Goal: Information Seeking & Learning: Understand process/instructions

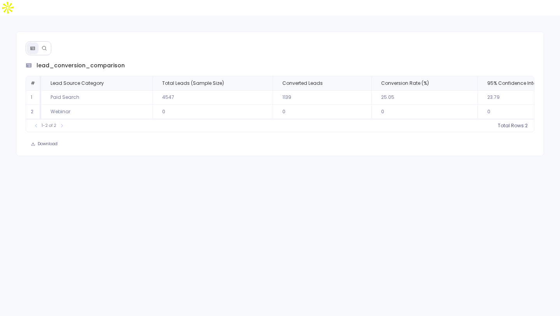
click at [47, 41] on div at bounding box center [39, 48] width 26 height 14
click at [46, 46] on icon at bounding box center [44, 48] width 5 height 5
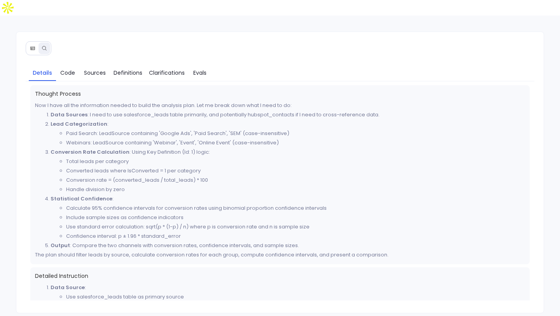
click at [29, 42] on button at bounding box center [33, 48] width 12 height 12
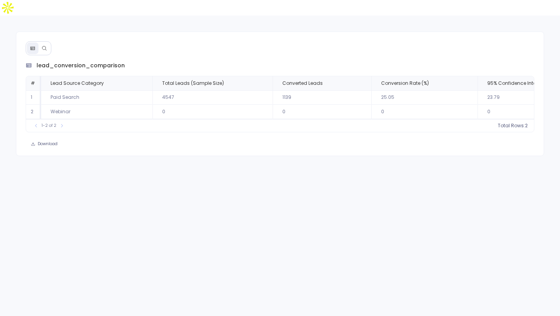
click at [49, 42] on button at bounding box center [45, 48] width 12 height 12
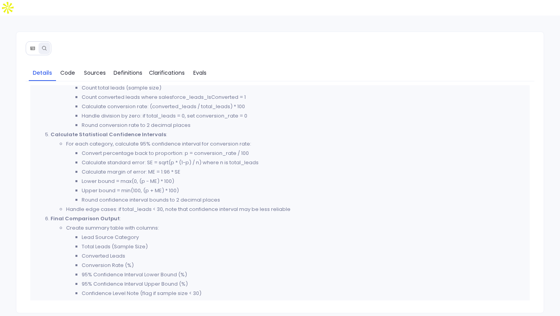
scroll to position [283, 0]
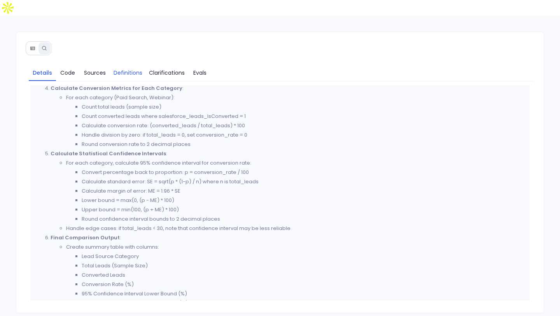
click at [135, 68] on span "Definitions" at bounding box center [128, 72] width 29 height 9
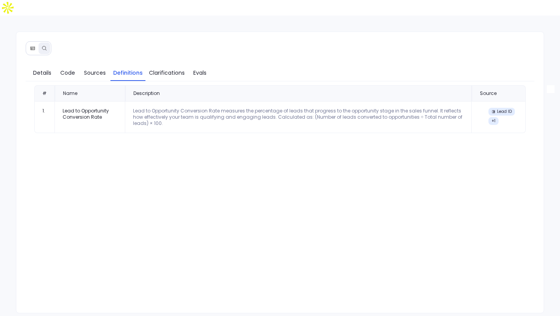
scroll to position [0, 0]
click at [43, 68] on span "Details" at bounding box center [42, 72] width 18 height 9
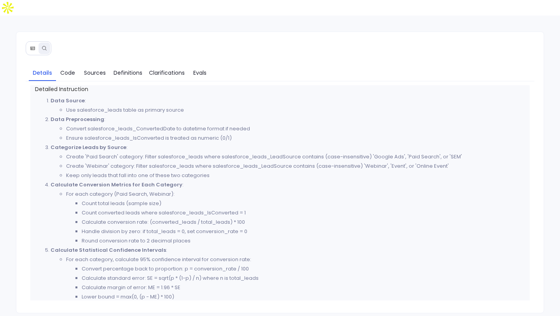
scroll to position [186, 0]
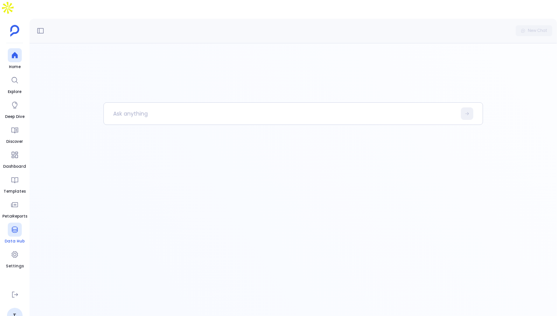
click at [14, 226] on icon at bounding box center [15, 230] width 8 height 8
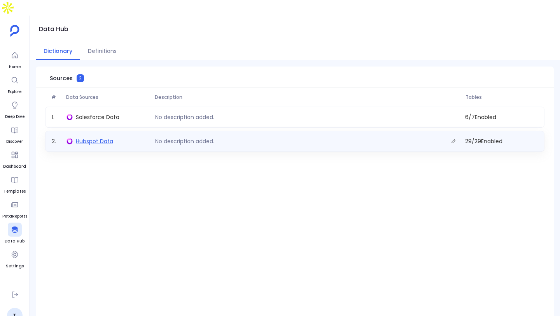
click at [101, 137] on span "Hubspot Data" at bounding box center [94, 141] width 37 height 8
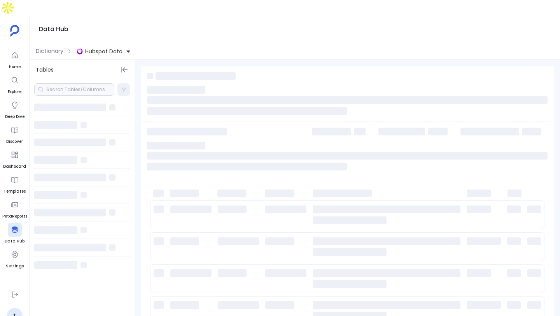
click at [82, 83] on div at bounding box center [74, 89] width 80 height 12
click at [72, 86] on input at bounding box center [80, 89] width 68 height 6
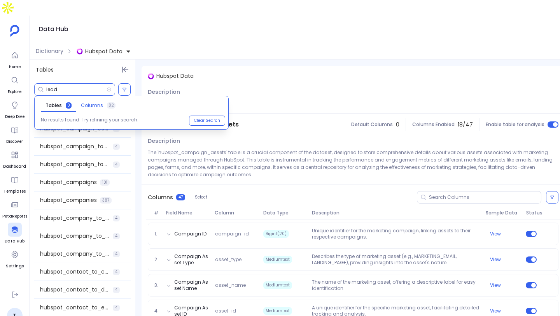
click at [98, 102] on span "Columns" at bounding box center [92, 105] width 22 height 6
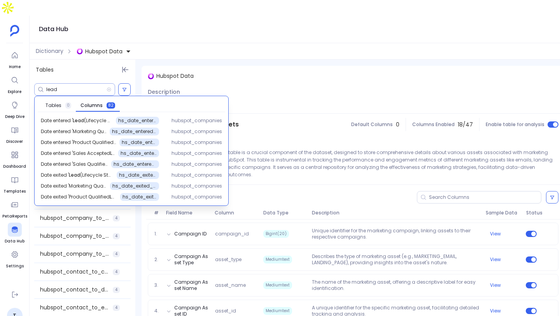
click at [76, 83] on div "lead" at bounding box center [74, 89] width 81 height 12
click at [76, 86] on input "lead" at bounding box center [76, 89] width 60 height 6
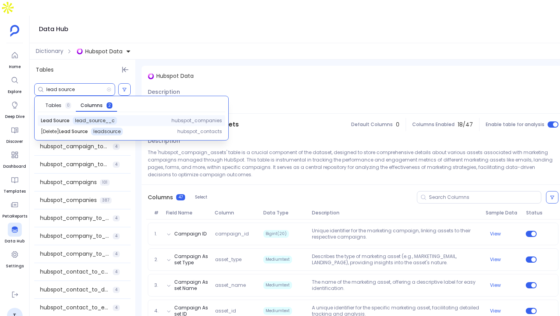
click at [89, 117] on span "lead_source__c" at bounding box center [95, 120] width 40 height 6
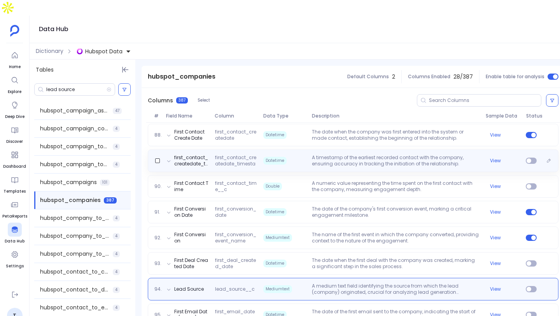
scroll to position [2422, 0]
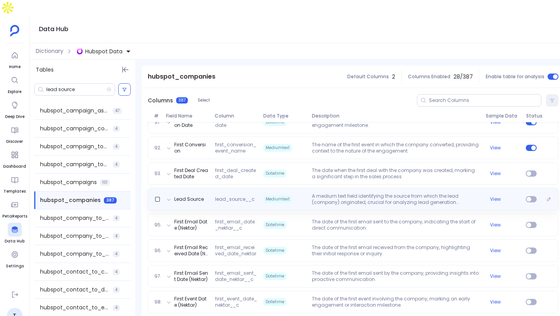
click at [347, 193] on div "Lead Source lead_source__c Mediumtext A medium text field identifying the sourc…" at bounding box center [353, 199] width 411 height 23
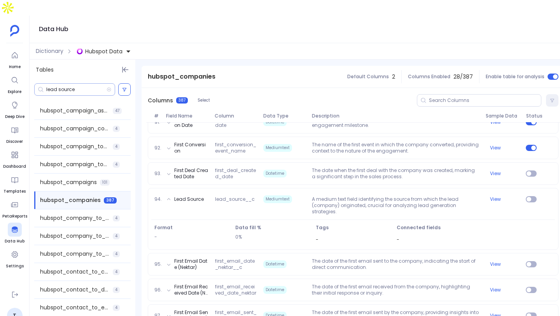
click at [85, 83] on div "lead source" at bounding box center [74, 89] width 81 height 12
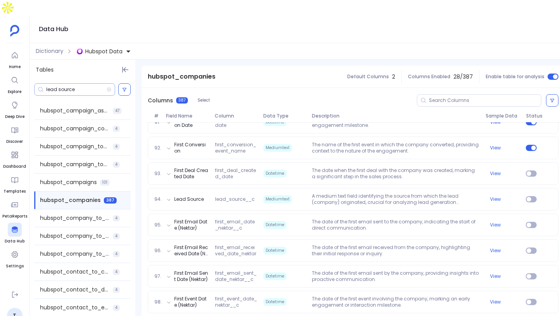
click at [86, 86] on input "lead source" at bounding box center [76, 89] width 60 height 6
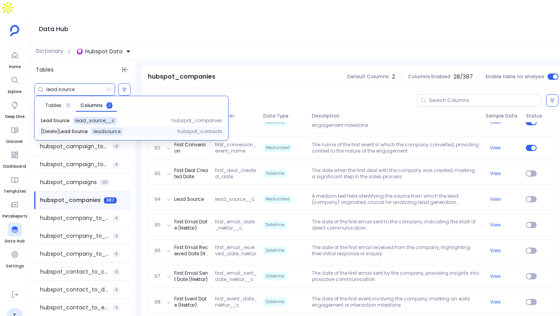
click at [145, 128] on div "[Delete] Lead Source leadsource" at bounding box center [103, 132] width 124 height 8
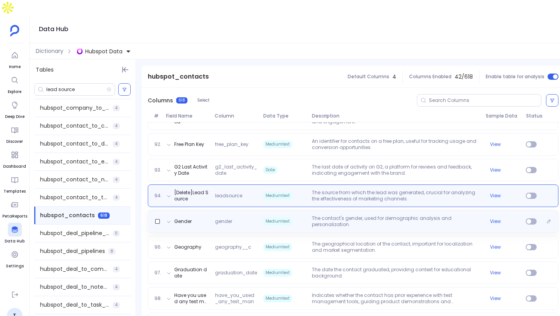
scroll to position [2411, 0]
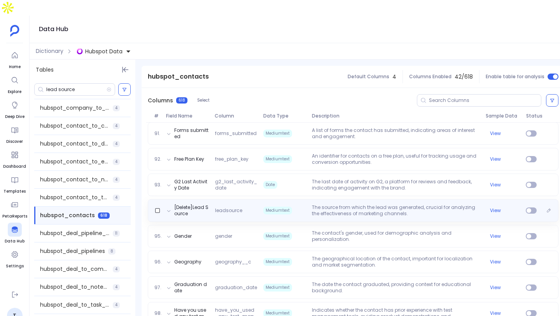
click at [355, 204] on p "The source from which the lead was generated, crucial for analyzing the effecti…" at bounding box center [395, 210] width 173 height 12
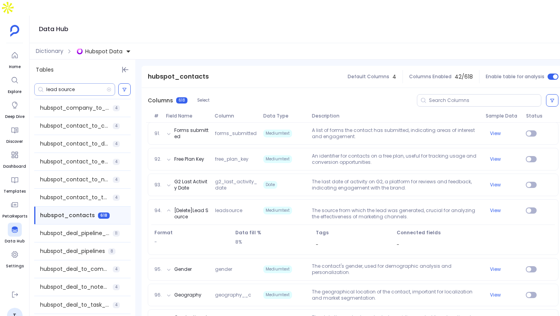
click at [94, 86] on input "lead source" at bounding box center [76, 89] width 60 height 6
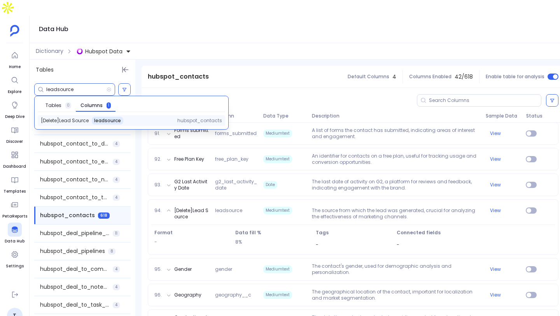
type input "leadsource"
click at [106, 117] on div "leadsource" at bounding box center [108, 121] width 32 height 8
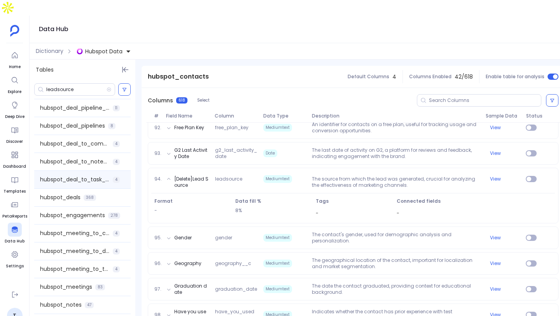
scroll to position [292, 0]
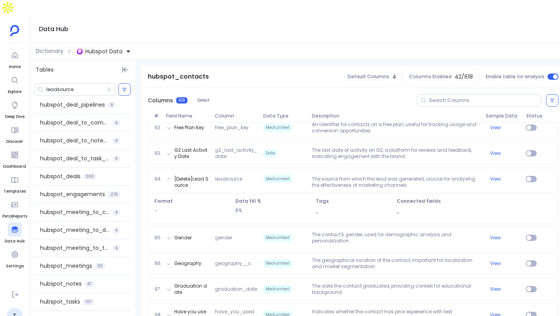
click at [108, 47] on span "Hubspot Data" at bounding box center [103, 51] width 37 height 8
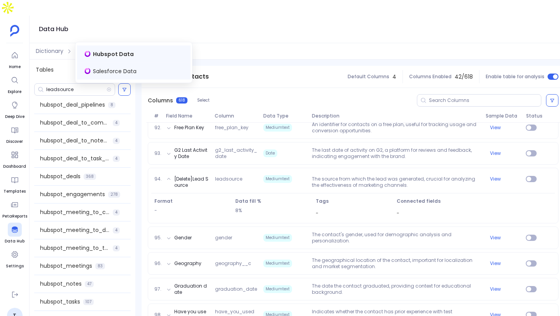
click at [110, 74] on span "Salesforce Data" at bounding box center [115, 71] width 44 height 8
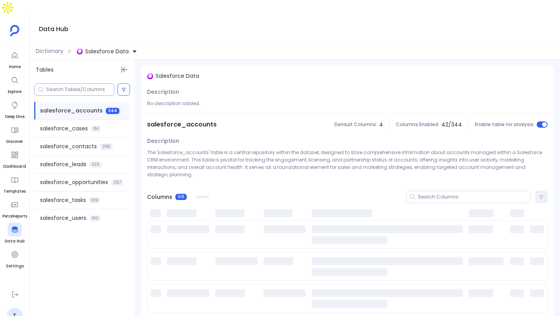
click at [82, 86] on input at bounding box center [80, 89] width 68 height 6
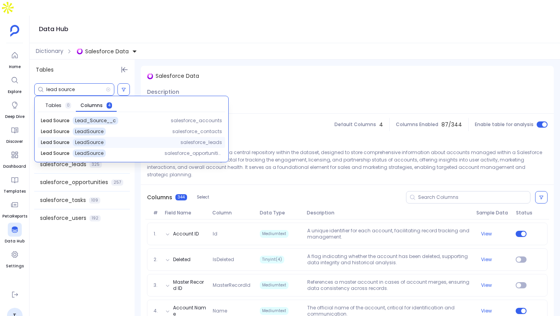
click at [179, 137] on div "Lead Source LeadSource salesforce_leads" at bounding box center [131, 142] width 187 height 11
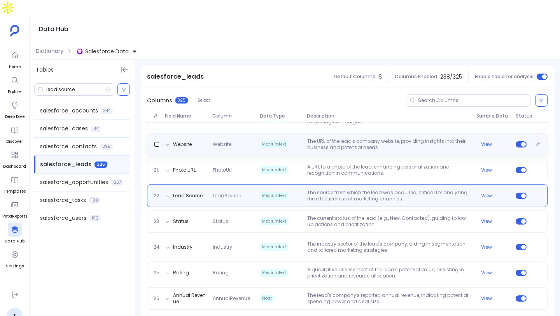
scroll to position [574, 0]
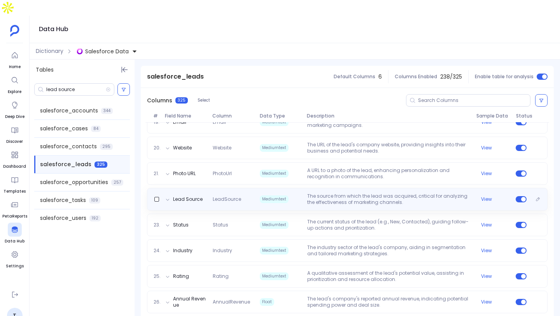
click at [325, 193] on p "The source from which the lead was acquired, critical for analyzing the effecti…" at bounding box center [388, 199] width 169 height 12
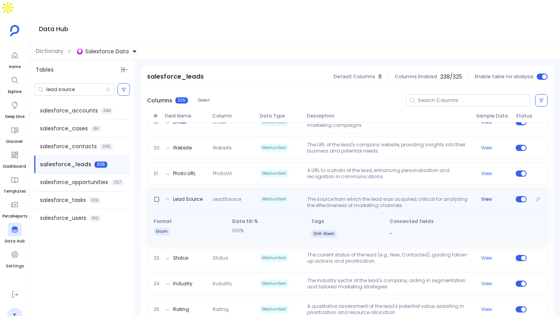
click at [483, 196] on button "View" at bounding box center [486, 199] width 11 height 6
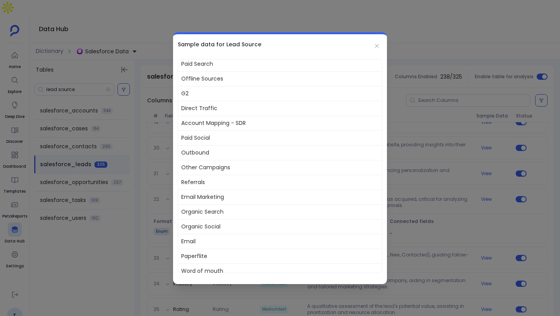
scroll to position [23, 0]
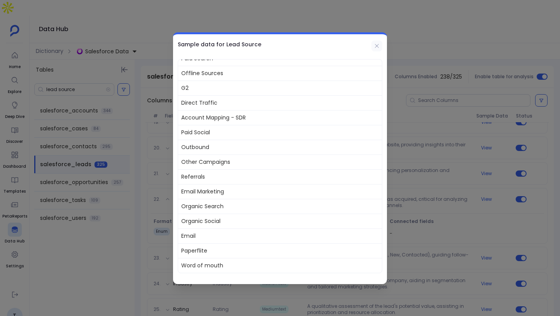
click at [376, 47] on icon at bounding box center [377, 46] width 4 height 4
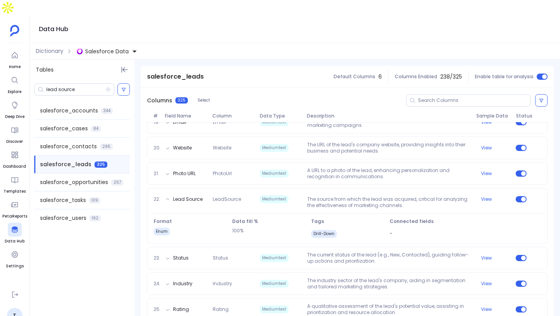
click at [79, 80] on div "lead source" at bounding box center [82, 89] width 105 height 19
click at [78, 86] on input "lead source" at bounding box center [76, 89] width 60 height 6
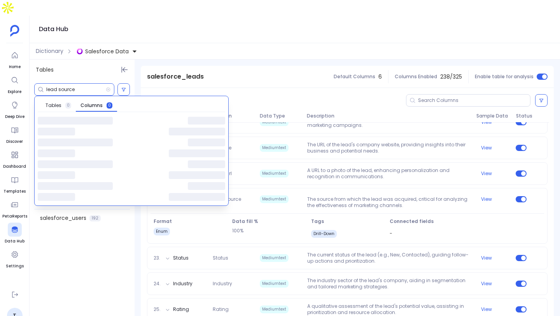
click at [78, 86] on input "lead source" at bounding box center [76, 89] width 60 height 6
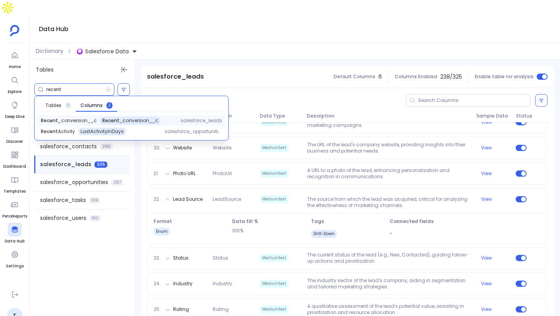
type input "recent"
click at [161, 117] on div "Recent _conversion__c Recent _conversion__c" at bounding box center [104, 121] width 127 height 8
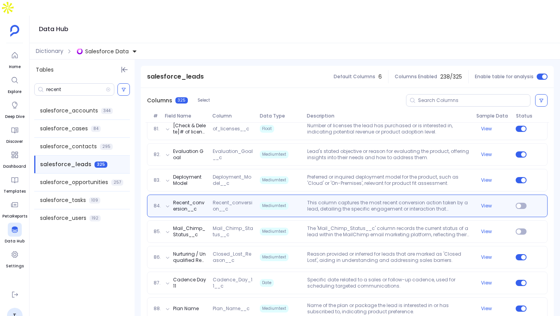
scroll to position [2202, 0]
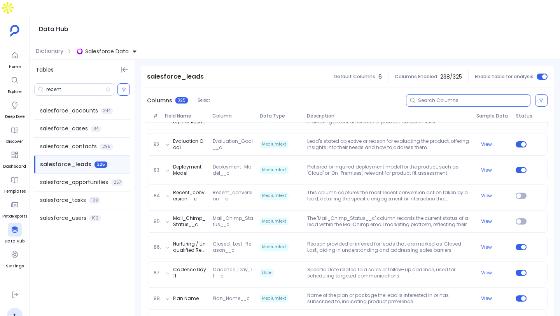
click at [459, 97] on input at bounding box center [474, 100] width 112 height 6
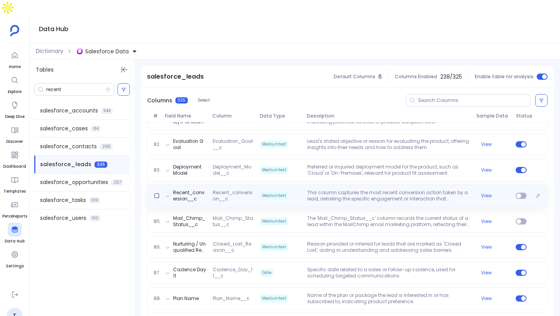
click at [372, 187] on div "Recent_conversion__c Recent_conversion__c Mediumtext This column captures the m…" at bounding box center [347, 195] width 401 height 23
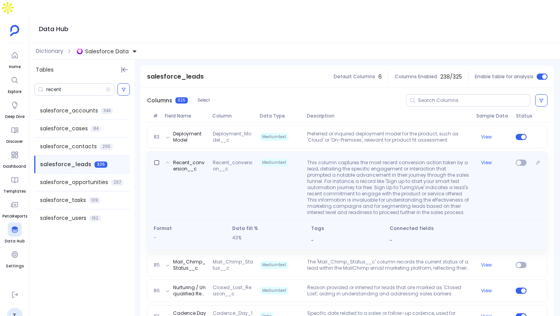
scroll to position [2169, 0]
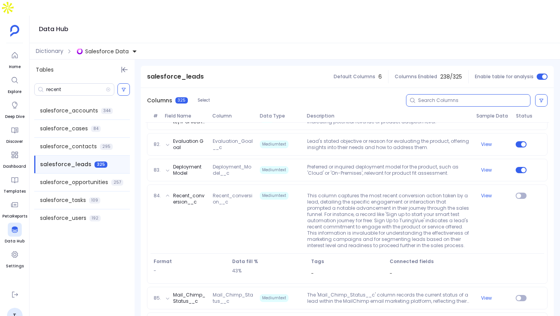
click at [444, 97] on input at bounding box center [474, 100] width 112 height 6
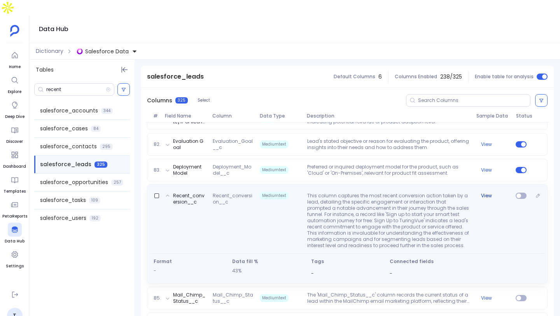
click at [482, 193] on button "View" at bounding box center [486, 196] width 11 height 6
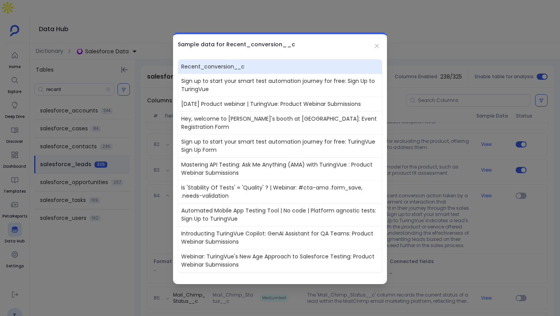
scroll to position [14, 0]
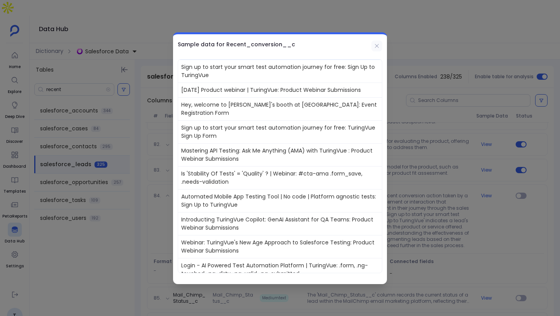
click at [379, 47] on icon at bounding box center [377, 46] width 6 height 6
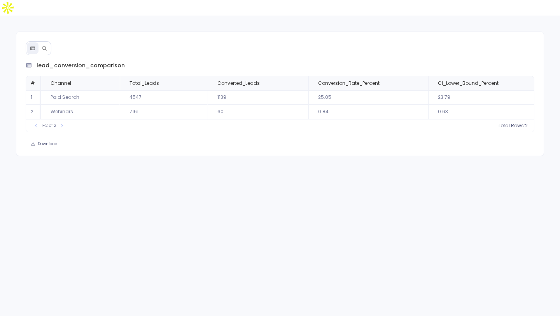
click at [39, 42] on button at bounding box center [45, 48] width 12 height 12
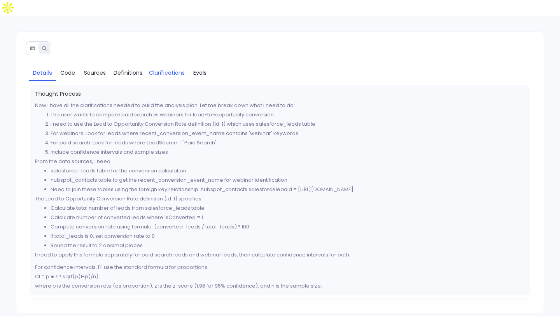
click at [169, 68] on span "Clarifications" at bounding box center [167, 72] width 36 height 9
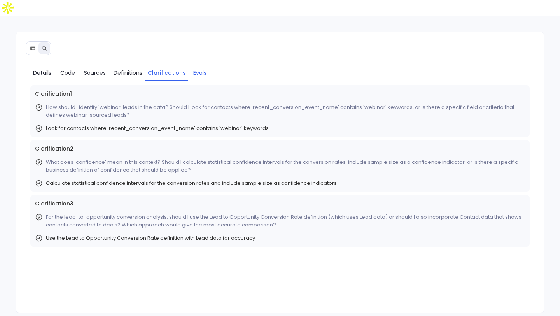
click at [202, 68] on span "Evals" at bounding box center [199, 72] width 13 height 9
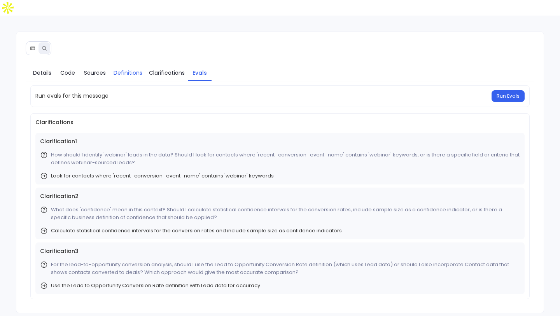
click at [130, 68] on span "Definitions" at bounding box center [128, 72] width 29 height 9
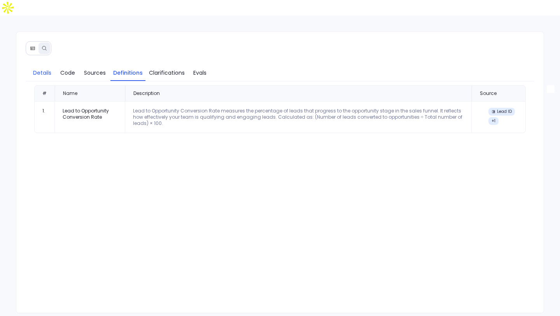
click at [42, 68] on span "Details" at bounding box center [42, 72] width 18 height 9
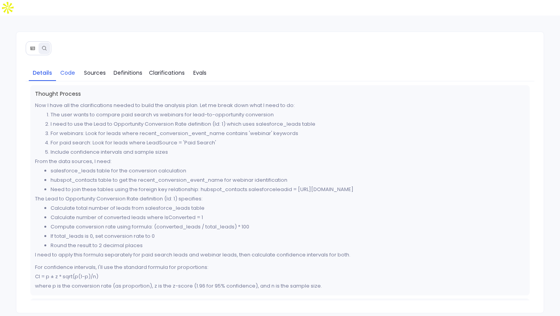
click at [63, 68] on span "Code" at bounding box center [67, 72] width 15 height 9
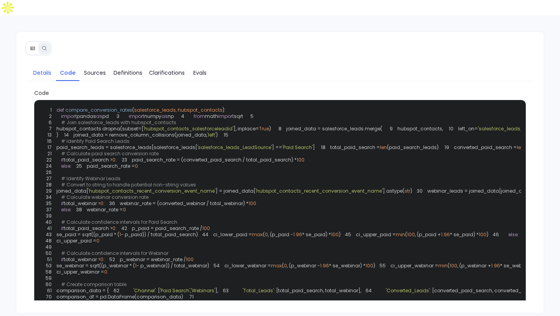
click at [52, 65] on link "Details" at bounding box center [42, 73] width 27 height 16
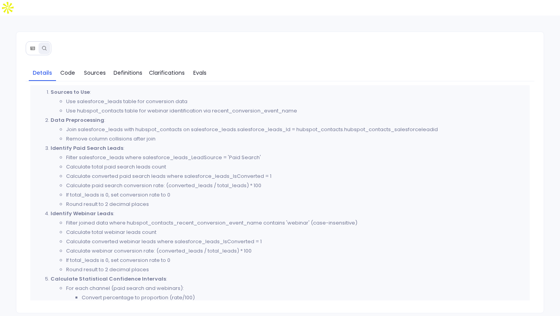
scroll to position [227, 0]
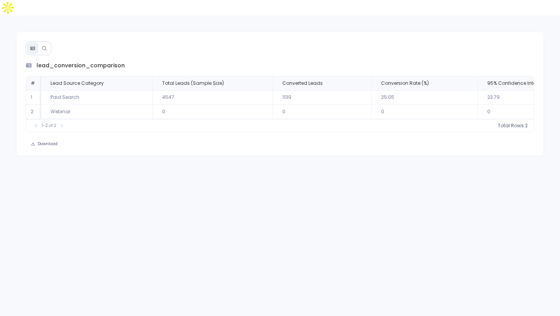
click at [44, 46] on icon at bounding box center [44, 48] width 4 height 4
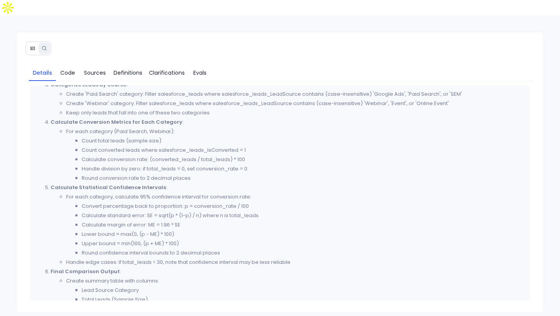
scroll to position [241, 0]
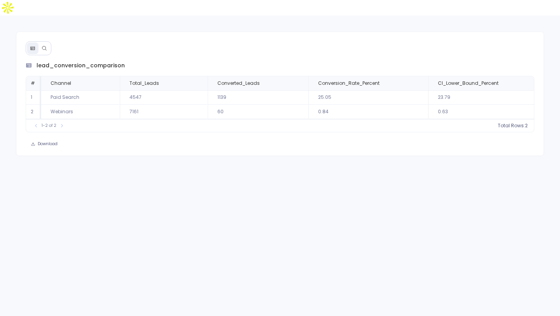
click at [49, 42] on button at bounding box center [45, 48] width 12 height 12
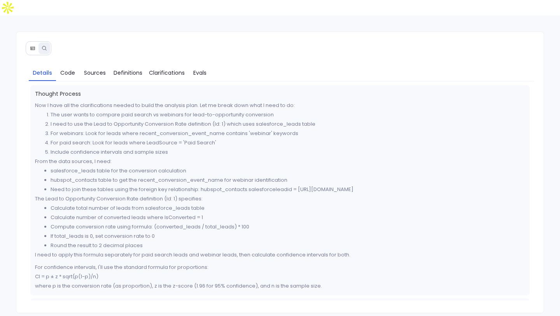
click at [35, 42] on button at bounding box center [33, 48] width 12 height 12
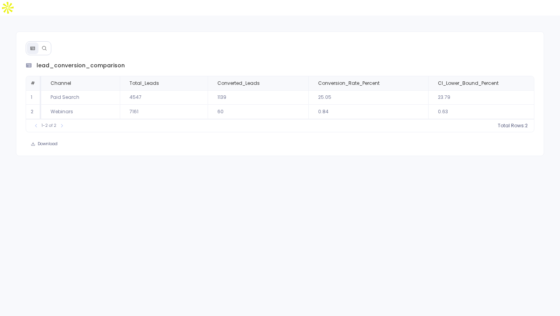
click at [44, 46] on icon at bounding box center [44, 48] width 5 height 5
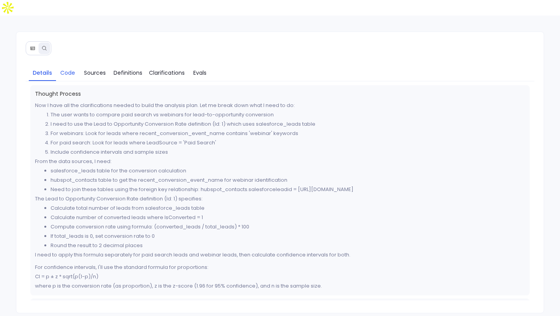
click at [72, 68] on span "Code" at bounding box center [67, 72] width 15 height 9
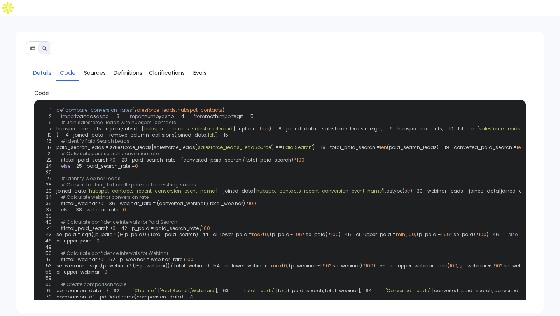
click at [48, 68] on span "Details" at bounding box center [42, 72] width 18 height 9
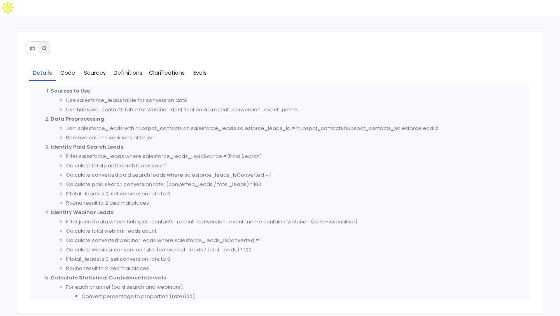
scroll to position [229, 0]
click at [75, 68] on span "Code" at bounding box center [68, 72] width 16 height 9
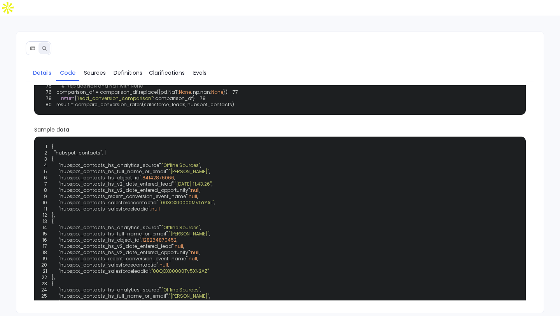
click at [45, 65] on link "Details" at bounding box center [42, 73] width 27 height 16
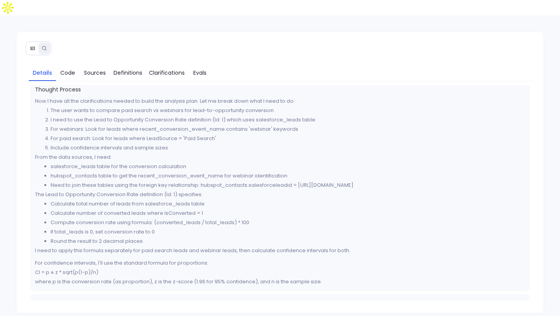
scroll to position [5, 0]
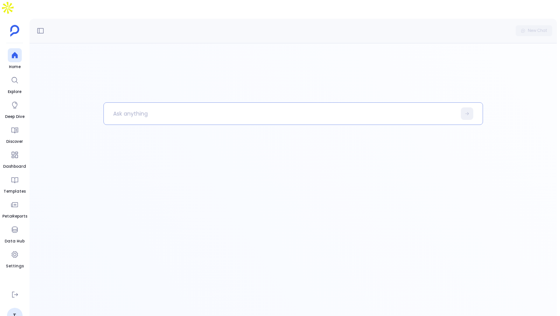
click at [224, 103] on p at bounding box center [280, 113] width 352 height 20
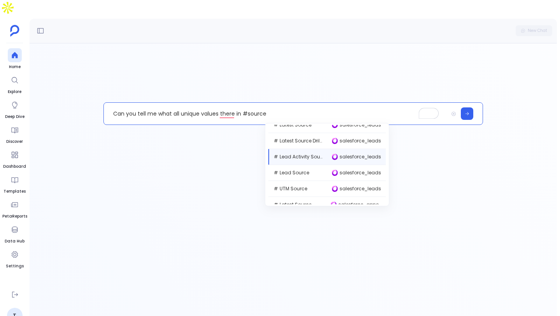
scroll to position [137, 0]
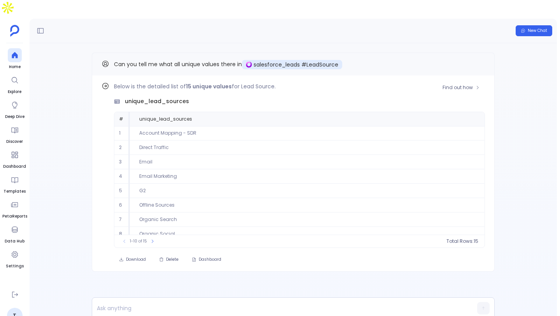
scroll to position [35, 0]
click at [151, 239] on icon at bounding box center [152, 241] width 5 height 5
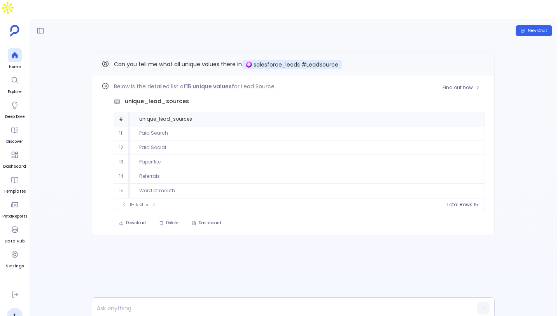
scroll to position [0, 0]
click at [125, 202] on icon at bounding box center [124, 204] width 5 height 5
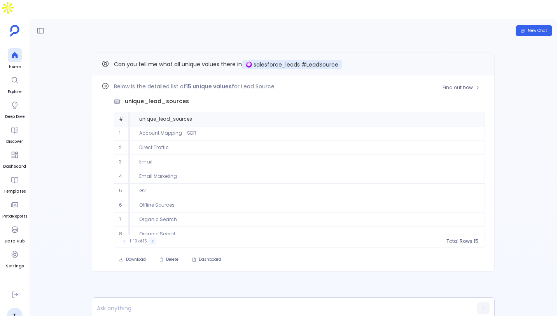
click at [154, 237] on button at bounding box center [153, 241] width 8 height 8
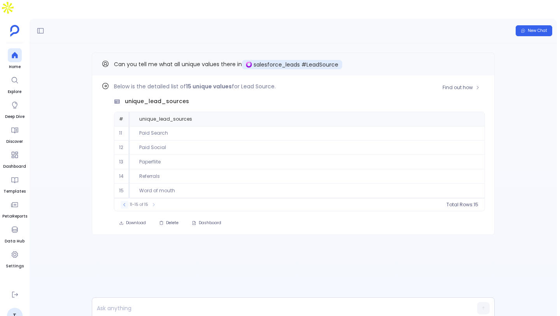
click at [122, 202] on icon at bounding box center [124, 204] width 5 height 5
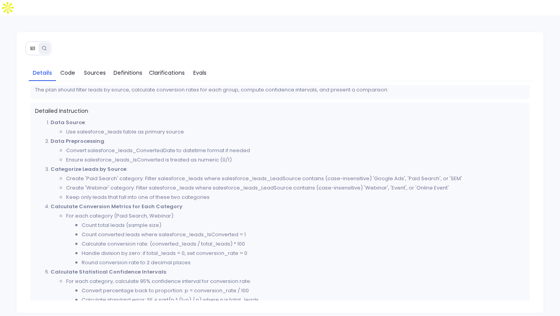
scroll to position [161, 0]
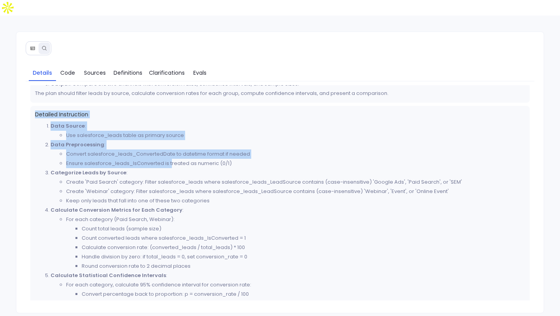
drag, startPoint x: 34, startPoint y: 97, endPoint x: 191, endPoint y: 172, distance: 173.6
click at [187, 168] on div "Detailed Instruction Data Source : Use salesforce_leads table as primary source…" at bounding box center [280, 284] width 500 height 356
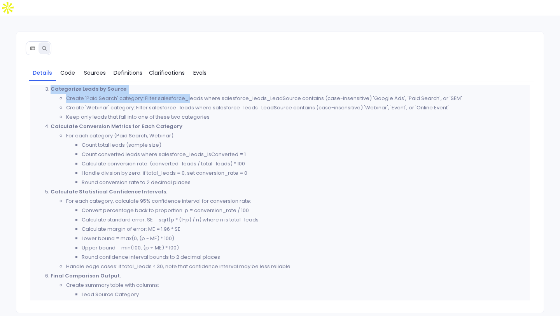
scroll to position [373, 0]
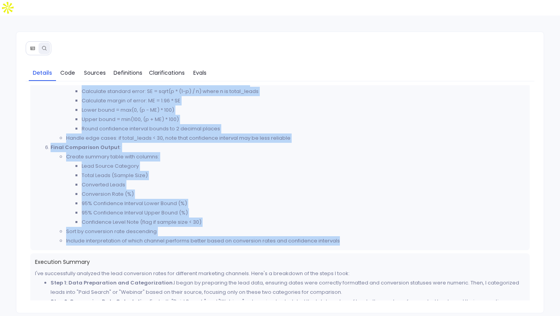
click at [357, 236] on li "Include interpretation of which channel performs better based on conversion rat…" at bounding box center [295, 240] width 459 height 9
copy div "Detailed Instruction Data Source : Use salesforce_leads table as primary source…"
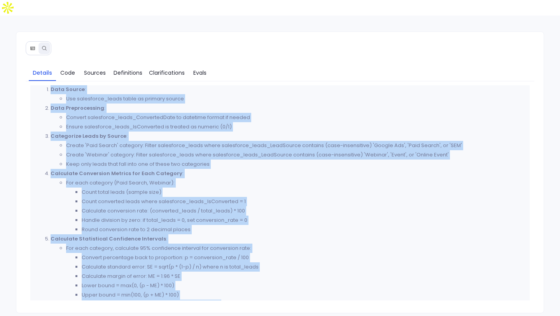
scroll to position [177, 0]
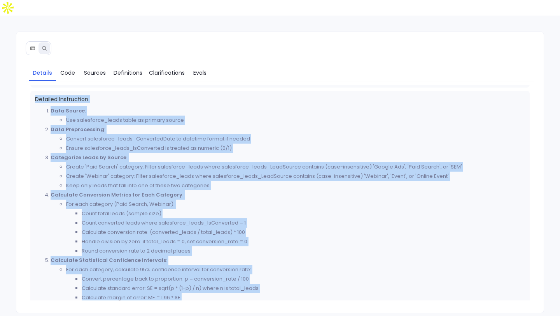
click at [202, 190] on li "Calculate Conversion Metrics for Each Category : For each category (Paid Search…" at bounding box center [288, 222] width 475 height 65
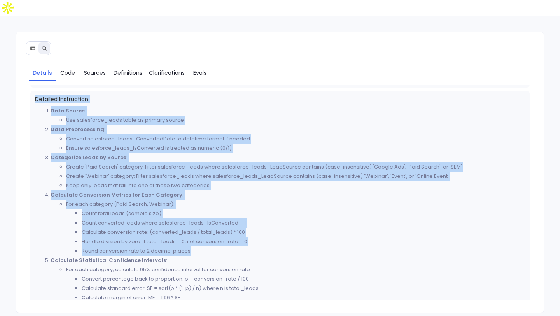
drag, startPoint x: 33, startPoint y: 83, endPoint x: 233, endPoint y: 231, distance: 248.8
click at [233, 231] on div "Detailed Instruction Data Source : Use salesforce_leads table as primary source…" at bounding box center [280, 269] width 500 height 356
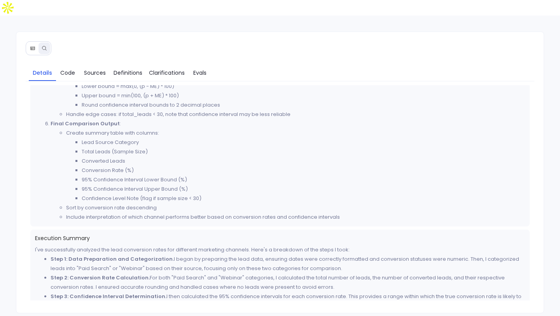
scroll to position [383, 0]
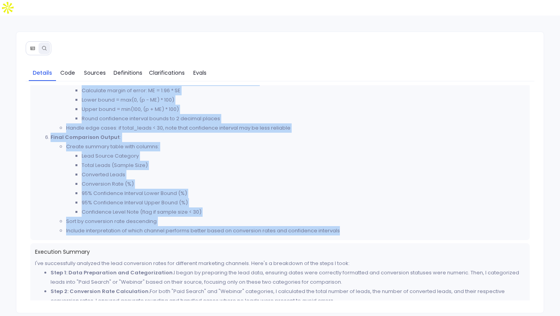
click at [359, 226] on li "Include interpretation of which channel performs better based on conversion rat…" at bounding box center [295, 230] width 459 height 9
copy div "Detailed Instruction Data Source : Use salesforce_leads table as primary source…"
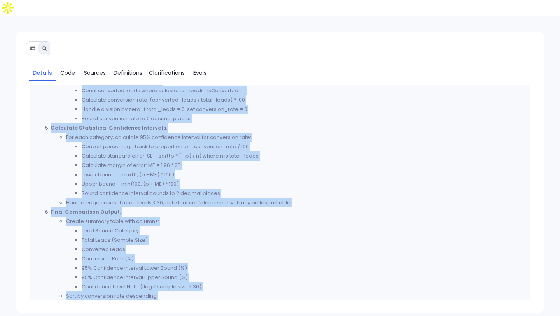
scroll to position [37, 0]
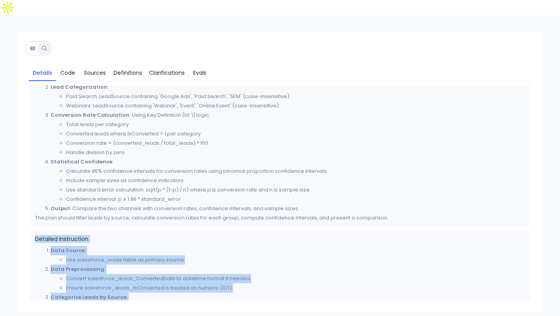
click at [202, 185] on li "Use standard error calculation: sqrt(p * (1-p) / n) where p is conversion rate …" at bounding box center [295, 189] width 459 height 9
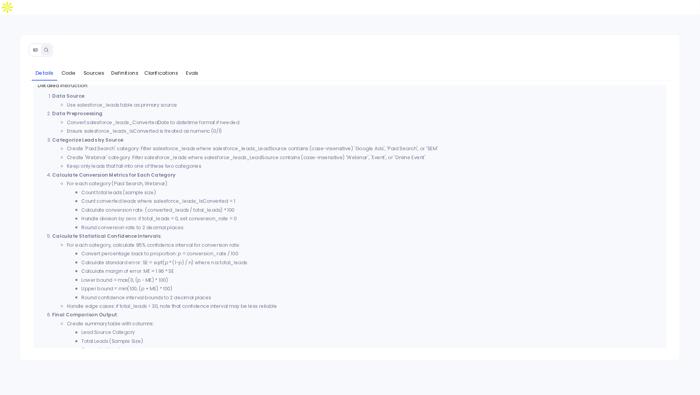
scroll to position [200, 0]
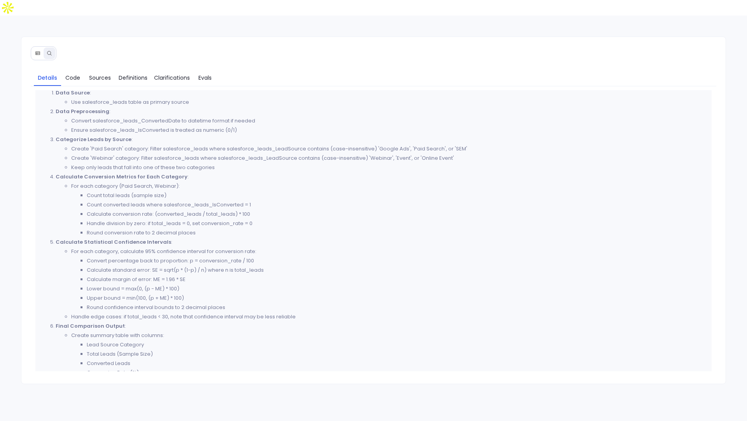
click at [66, 108] on strong "Data Preprocessing" at bounding box center [83, 111] width 54 height 7
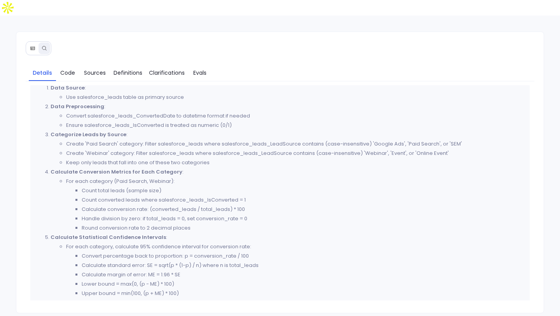
click at [106, 149] on li "Create 'Webinar' category: Filter salesforce_leads where salesforce_leads_LeadS…" at bounding box center [295, 153] width 459 height 9
click at [51, 83] on li "Data Source : Use salesforce_leads table as primary source" at bounding box center [288, 92] width 475 height 19
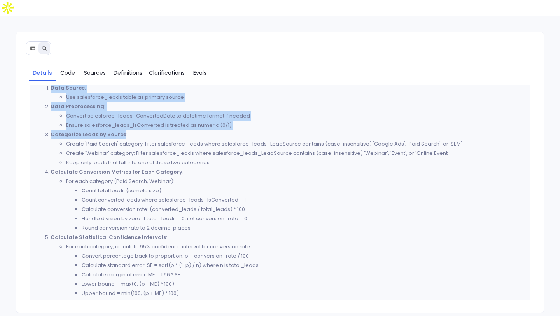
drag, startPoint x: 45, startPoint y: 70, endPoint x: 145, endPoint y: 145, distance: 125.3
click at [144, 142] on ol "Data Source : Use salesforce_leads table as primary source Data Preprocessing :…" at bounding box center [280, 251] width 490 height 336
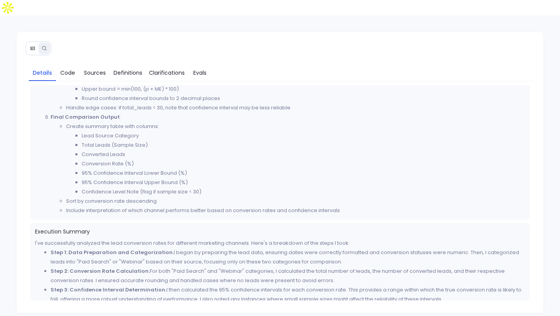
scroll to position [430, 0]
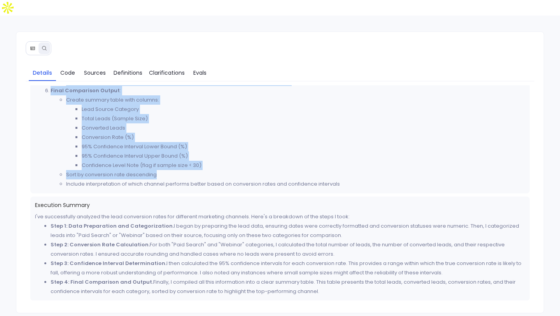
click at [337, 170] on li "Sort by conversion rate descending" at bounding box center [295, 174] width 459 height 9
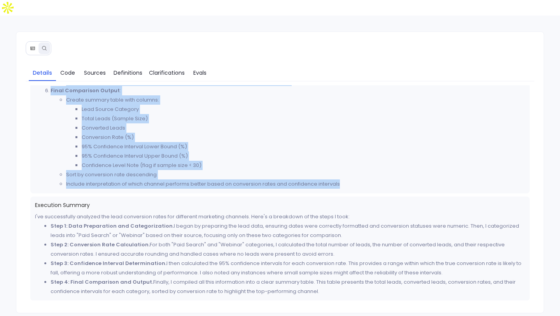
click at [348, 179] on li "Include interpretation of which channel performs better based on conversion rat…" at bounding box center [295, 183] width 459 height 9
copy ol "Data Source : Use salesforce_leads table as primary source Data Preprocessing :…"
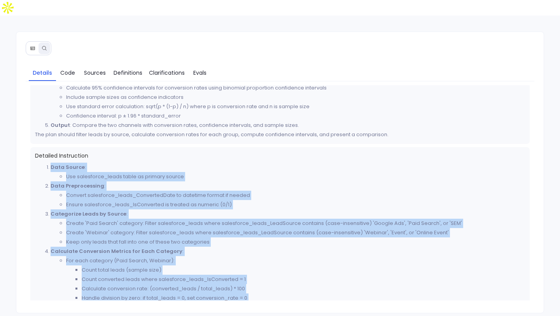
scroll to position [0, 0]
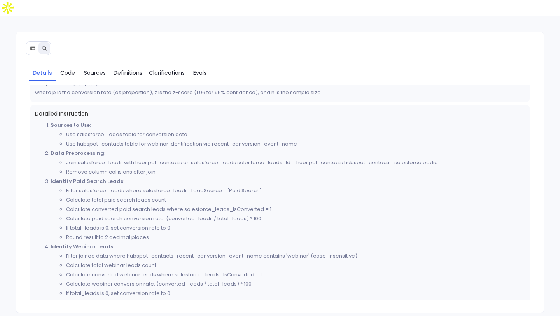
scroll to position [190, 0]
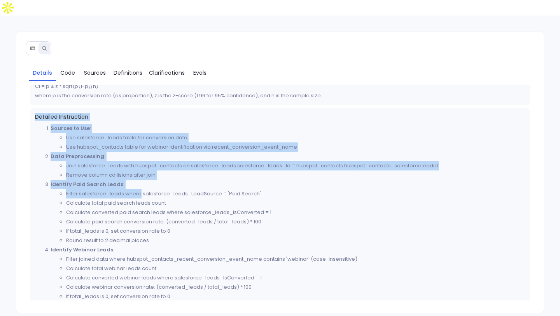
drag, startPoint x: 33, startPoint y: 98, endPoint x: 145, endPoint y: 182, distance: 140.1
click at [143, 179] on div "Detailed Instruction Sources to Use : Use salesforce_leads table for conversion…" at bounding box center [280, 286] width 500 height 356
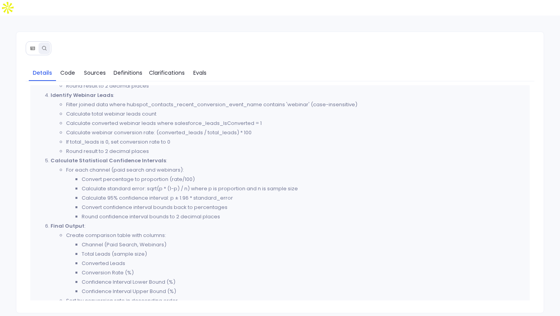
scroll to position [499, 0]
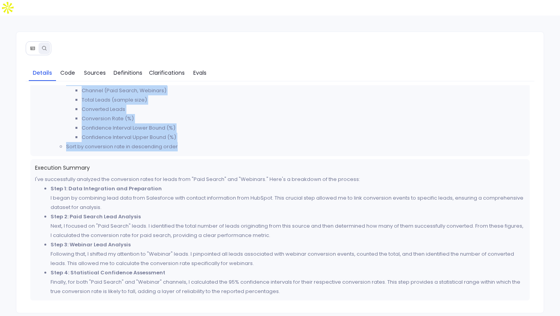
click at [203, 142] on li "Sort by conversion rate in descending order" at bounding box center [295, 146] width 459 height 9
copy div "Detailed Instruction Sources to Use : Use salesforce_leads table for conversion…"
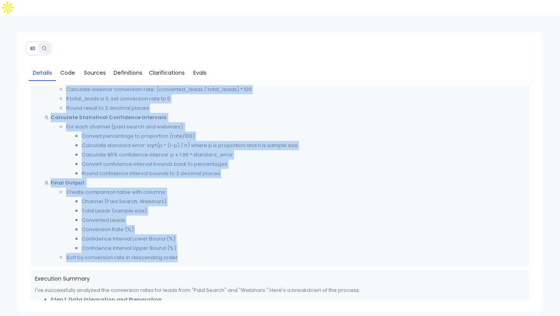
scroll to position [375, 0]
